Goal: Information Seeking & Learning: Learn about a topic

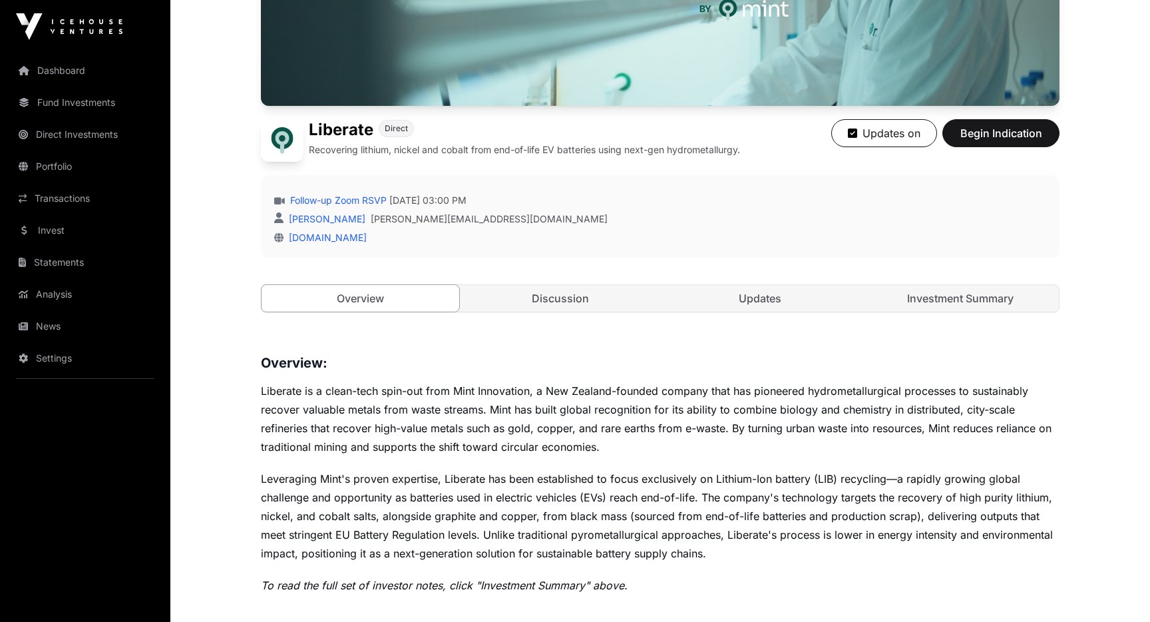
scroll to position [267, 0]
click at [569, 310] on link "Discussion" at bounding box center [561, 297] width 198 height 27
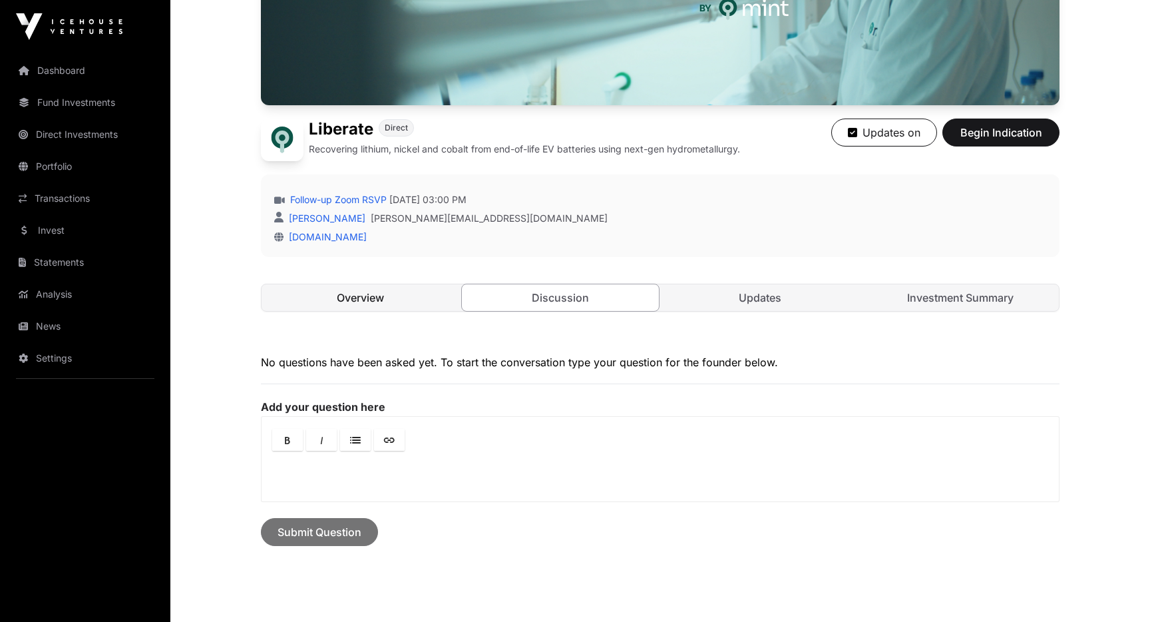
click at [374, 295] on link "Overview" at bounding box center [361, 297] width 198 height 27
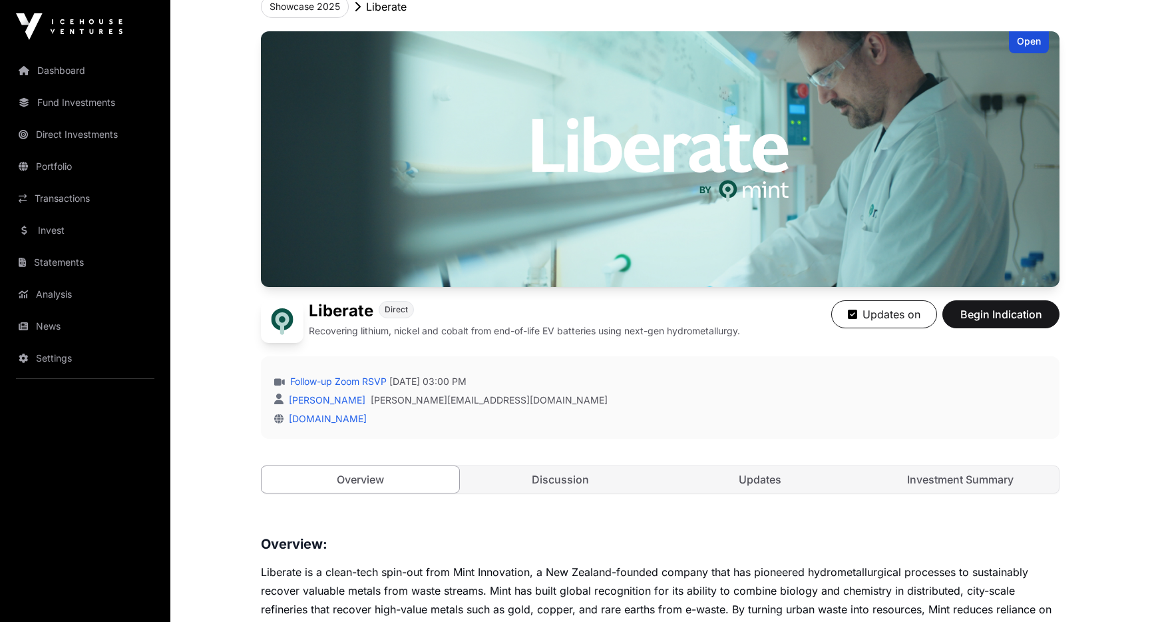
scroll to position [97, 0]
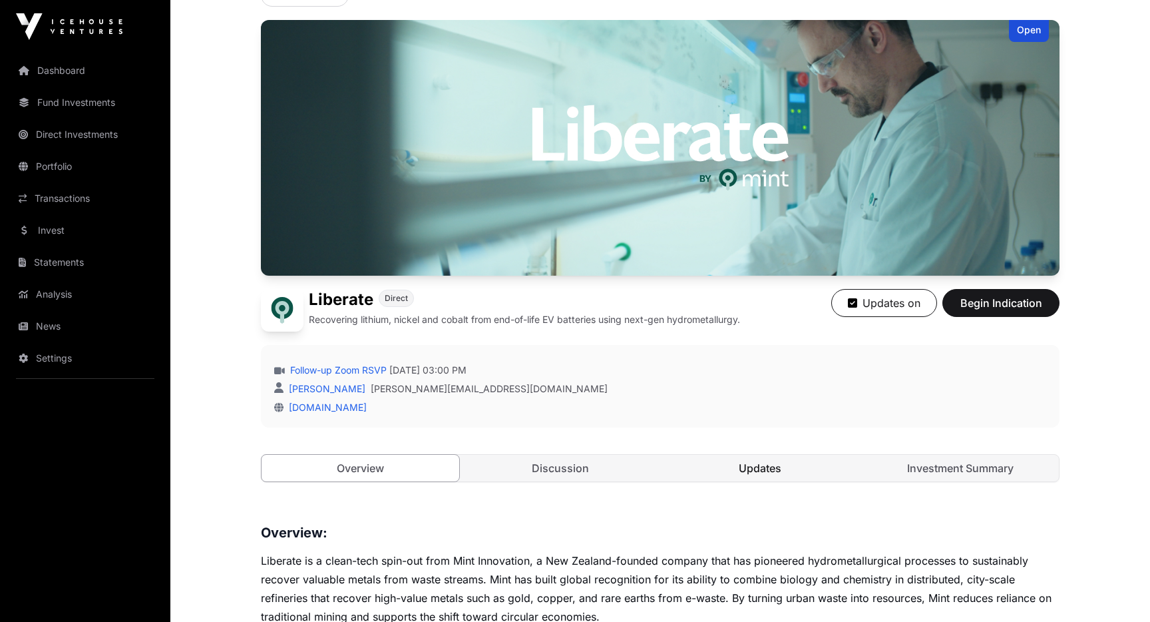
click at [758, 473] on link "Updates" at bounding box center [761, 468] width 198 height 27
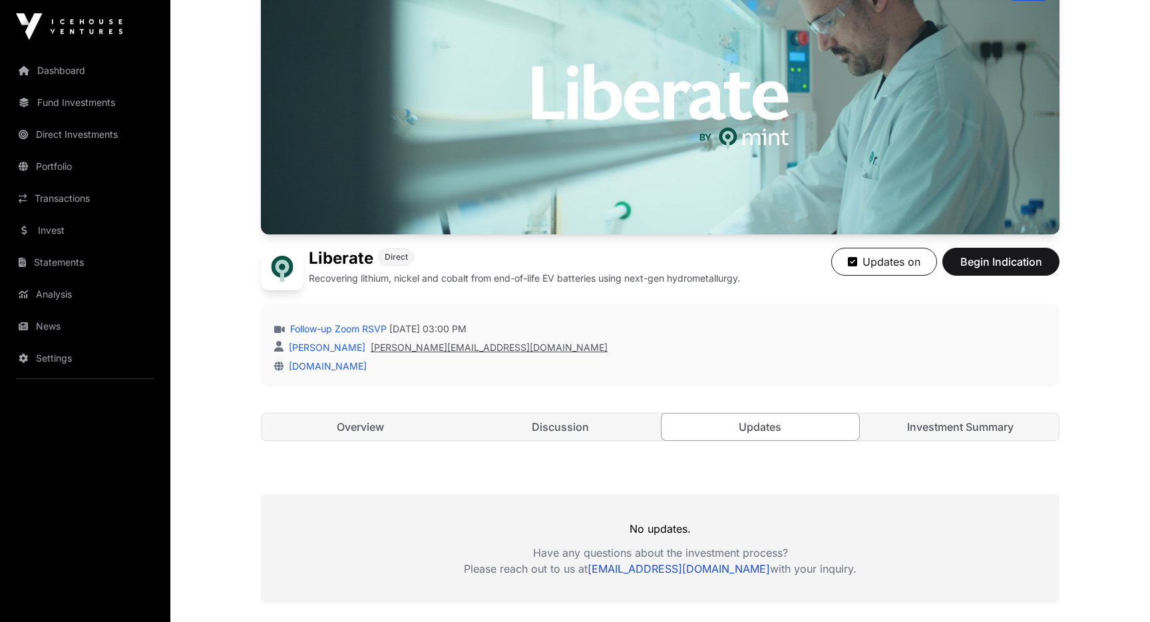
scroll to position [158, 0]
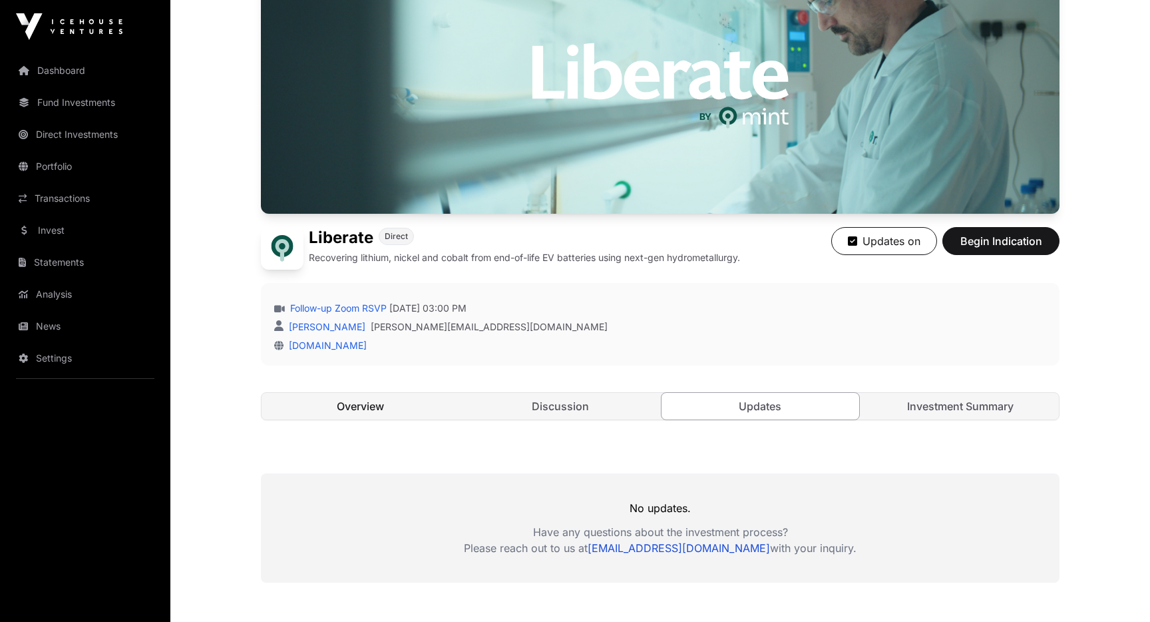
click at [369, 406] on link "Overview" at bounding box center [361, 406] width 198 height 27
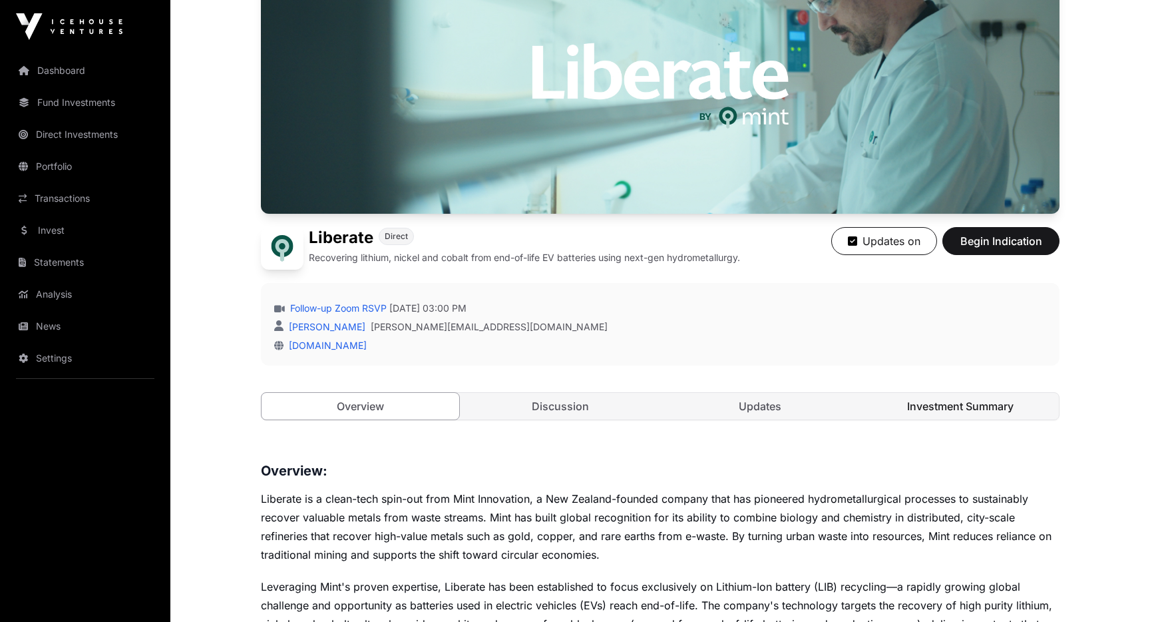
click at [1002, 401] on link "Investment Summary" at bounding box center [961, 406] width 198 height 27
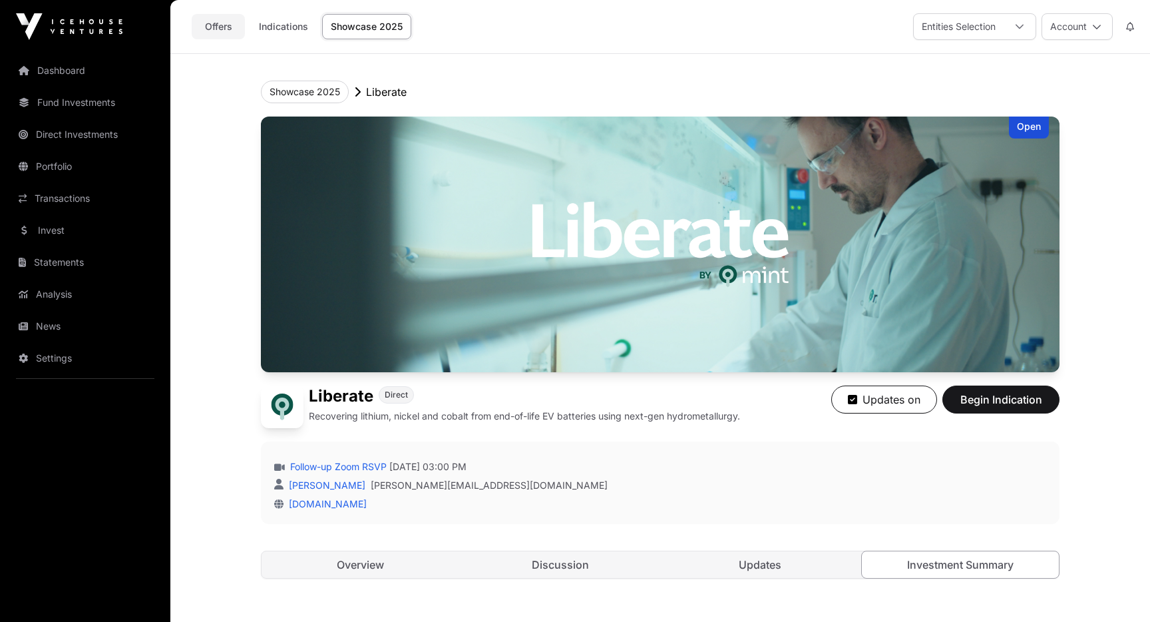
click at [226, 27] on link "Offers" at bounding box center [218, 26] width 53 height 25
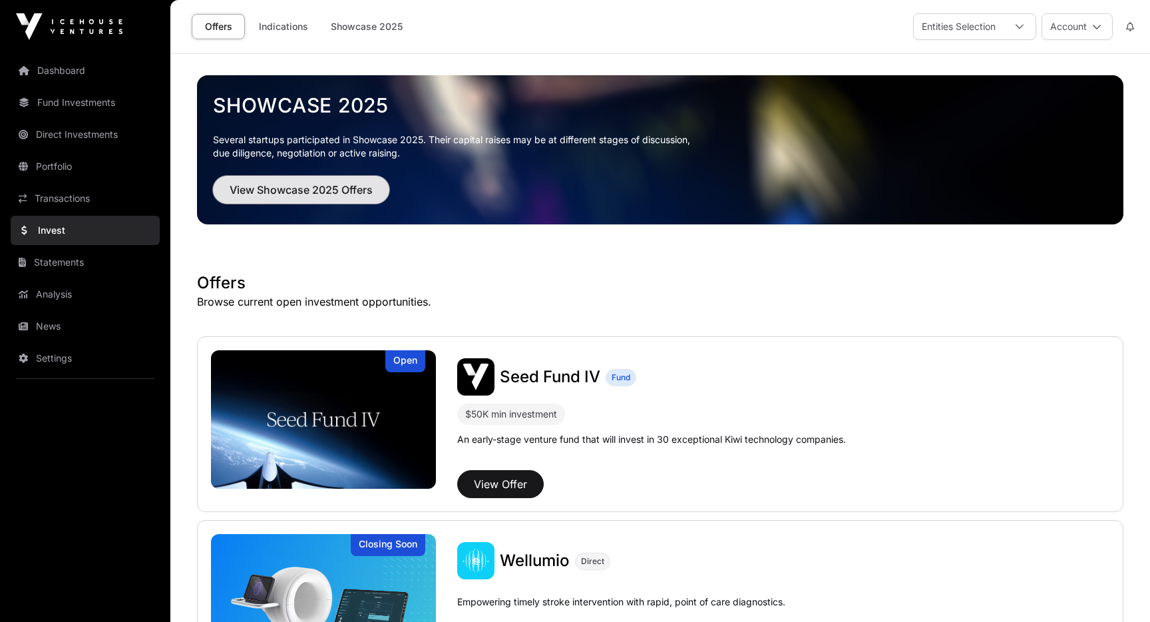
click at [352, 180] on button "View Showcase 2025 Offers" at bounding box center [301, 190] width 176 height 28
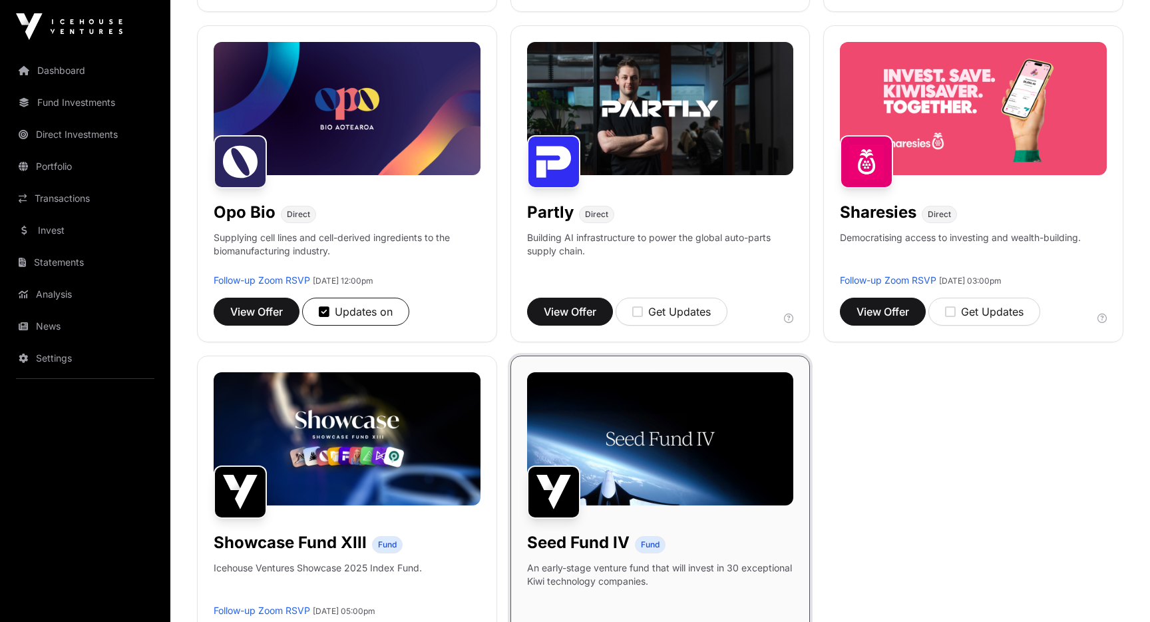
scroll to position [848, 0]
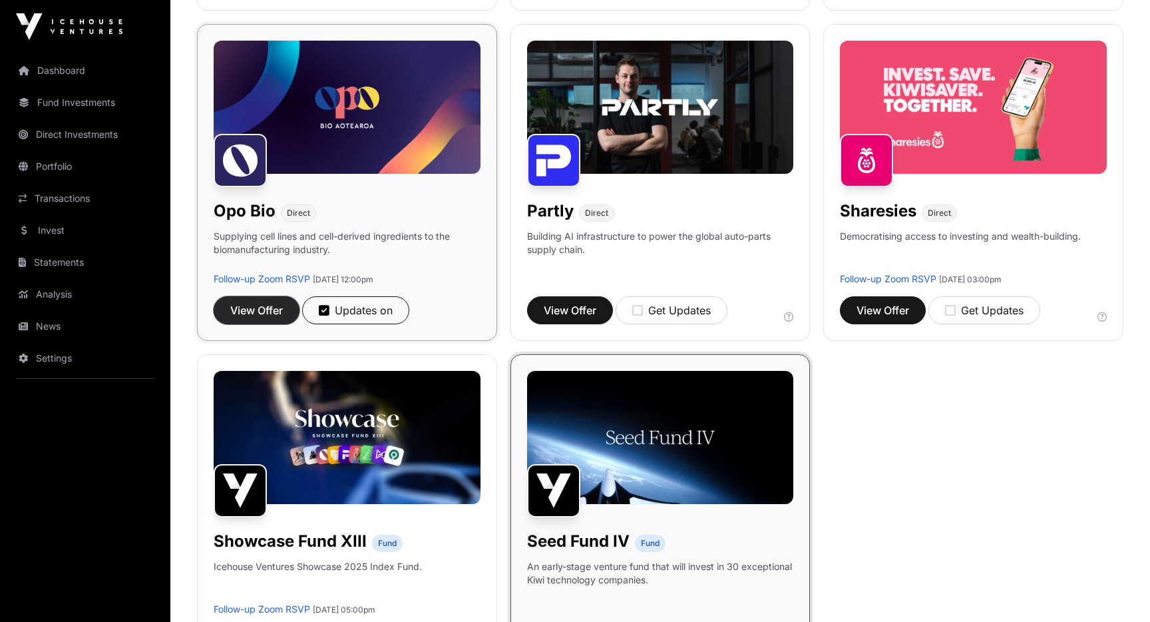
click at [264, 316] on span "View Offer" at bounding box center [256, 310] width 53 height 16
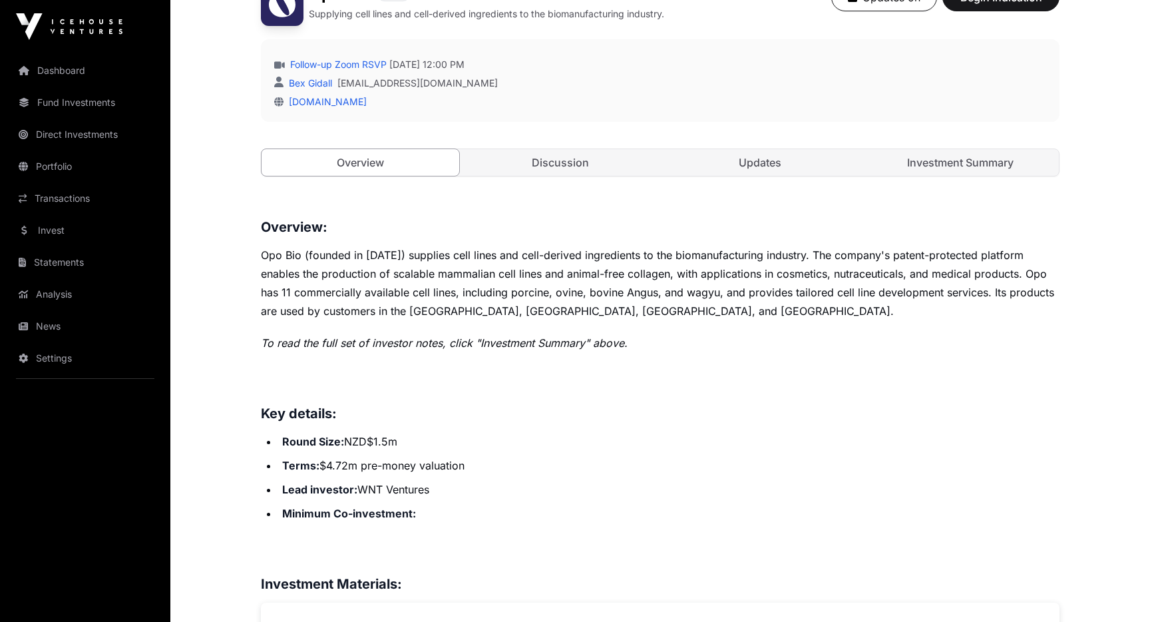
scroll to position [411, 0]
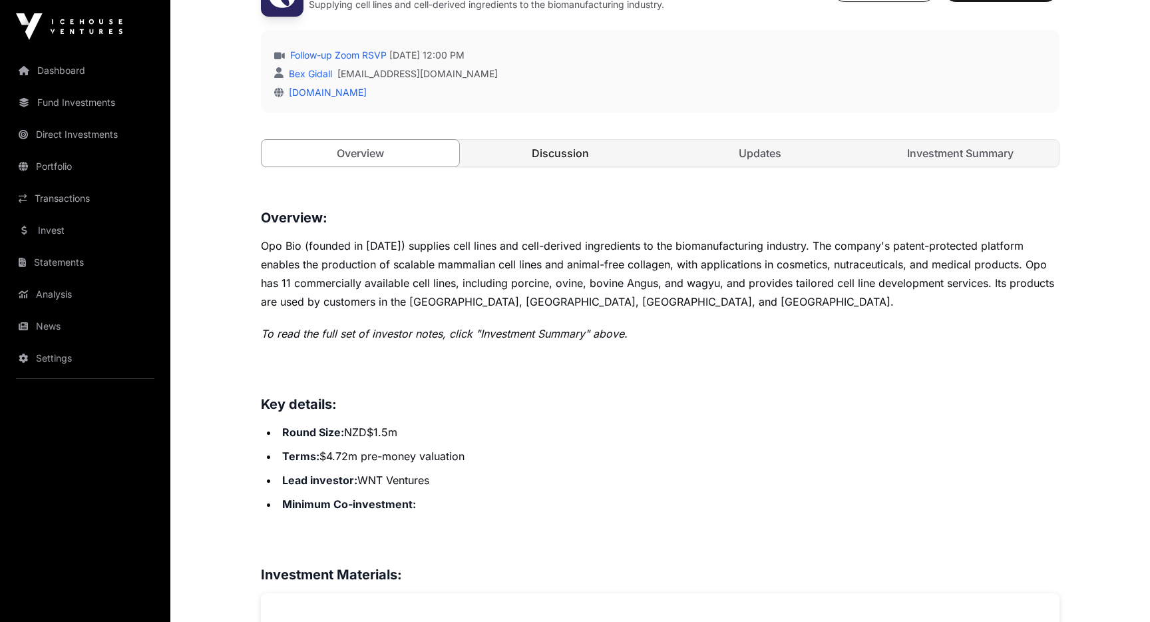
click at [558, 158] on link "Discussion" at bounding box center [561, 153] width 198 height 27
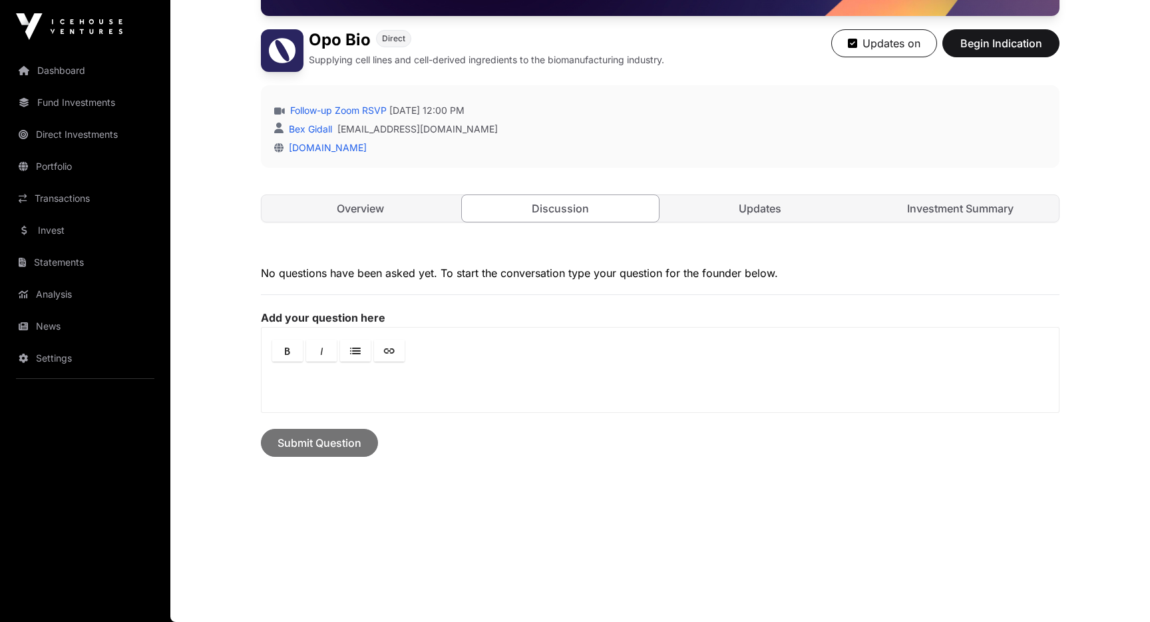
scroll to position [355, 0]
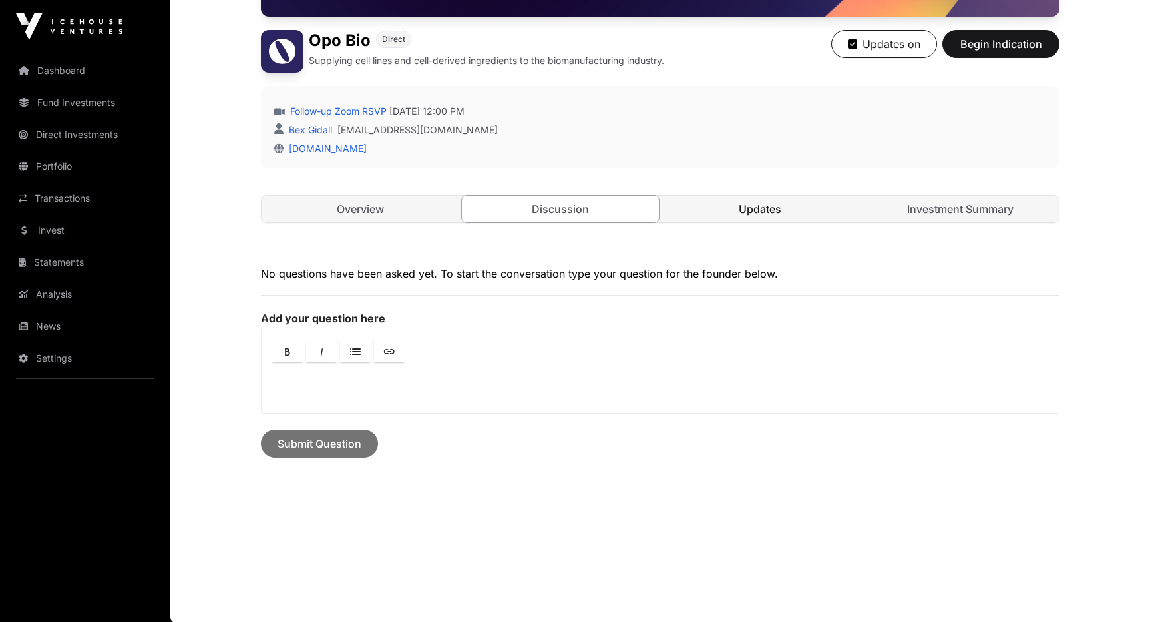
click at [722, 212] on link "Updates" at bounding box center [761, 209] width 198 height 27
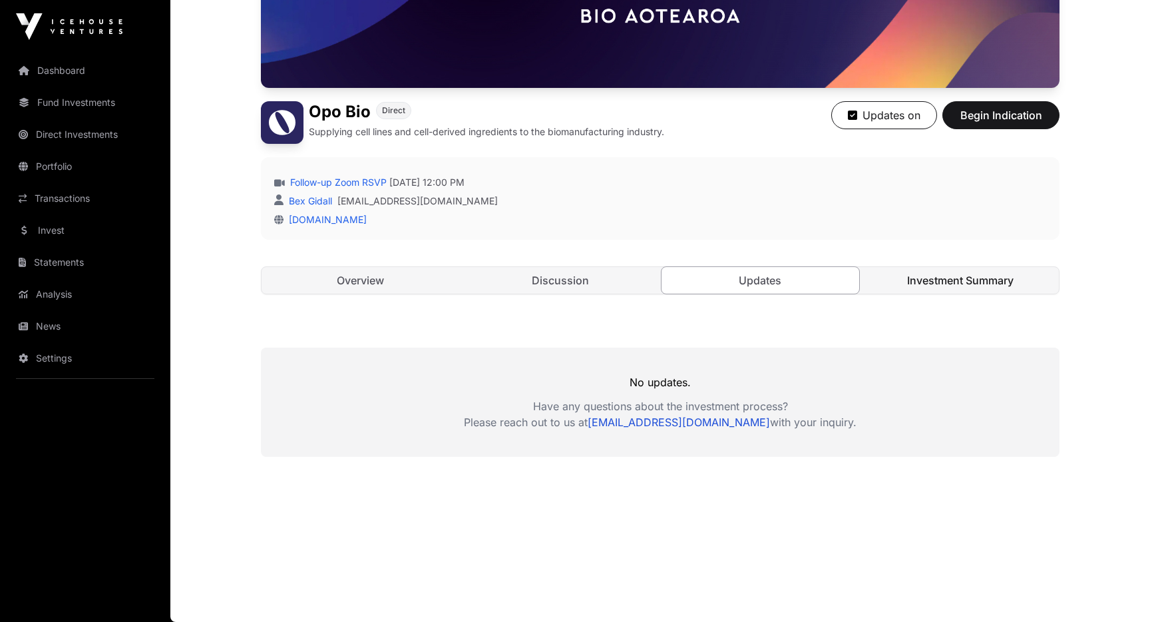
click at [941, 277] on link "Investment Summary" at bounding box center [961, 280] width 198 height 27
